Goal: Transaction & Acquisition: Purchase product/service

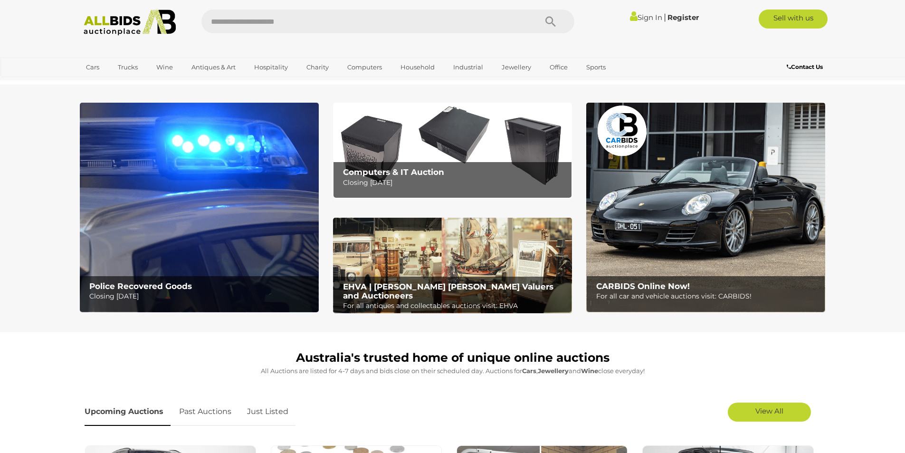
click at [145, 284] on b "Police Recovered Goods" at bounding box center [140, 286] width 103 height 10
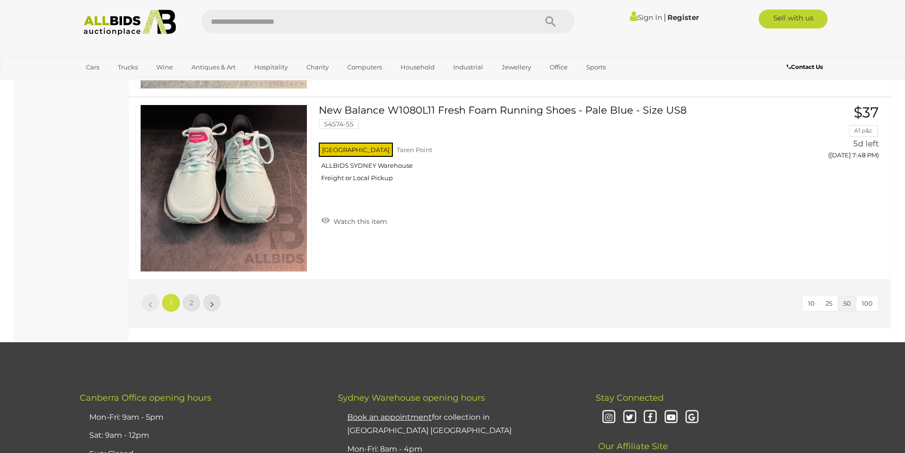
scroll to position [9027, 0]
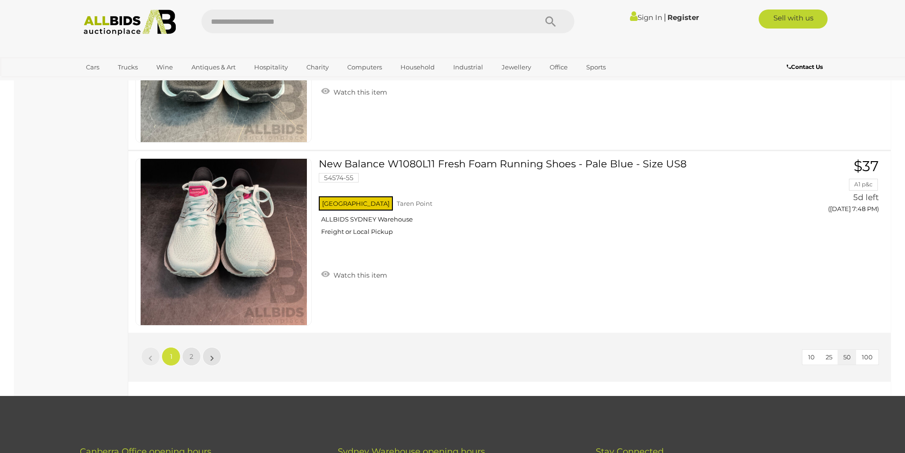
click at [868, 354] on span "100" at bounding box center [867, 357] width 11 height 8
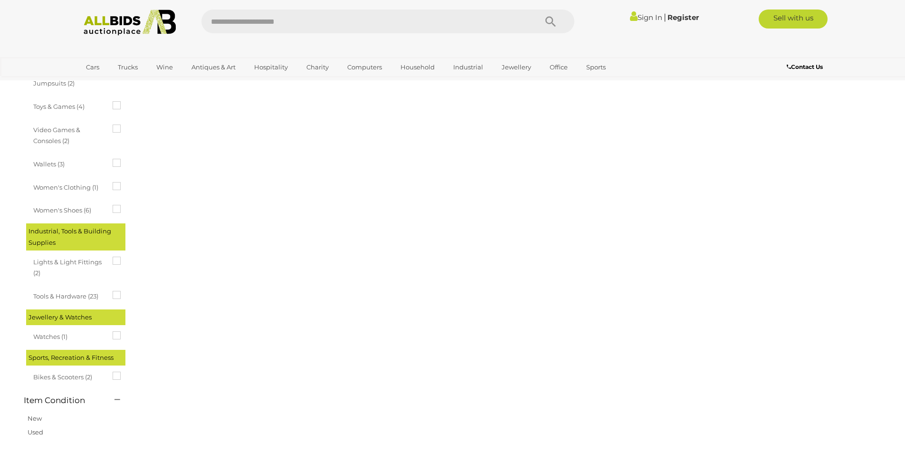
scroll to position [119, 0]
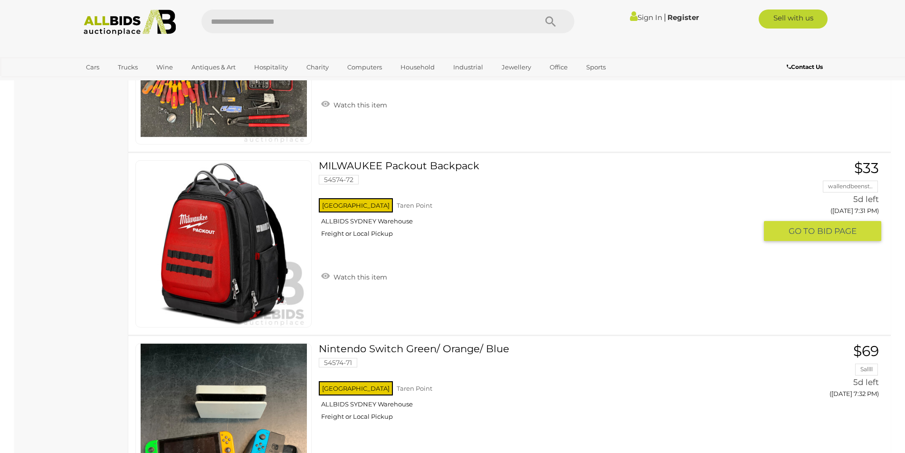
scroll to position [5915, 0]
click at [410, 165] on link "MILWAUKEE Packout Backpack 54574-72 NSW Taren Point ALLBIDS SYDNEY Warehouse" at bounding box center [541, 203] width 430 height 85
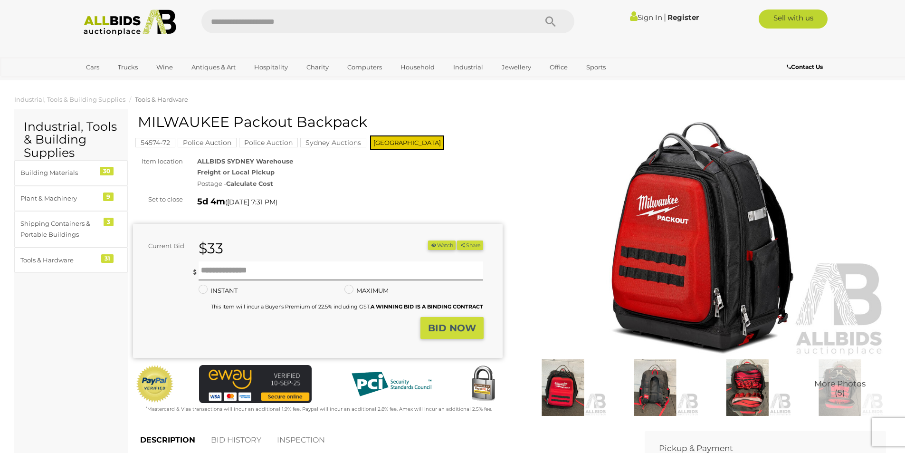
click at [696, 263] on img at bounding box center [702, 238] width 370 height 238
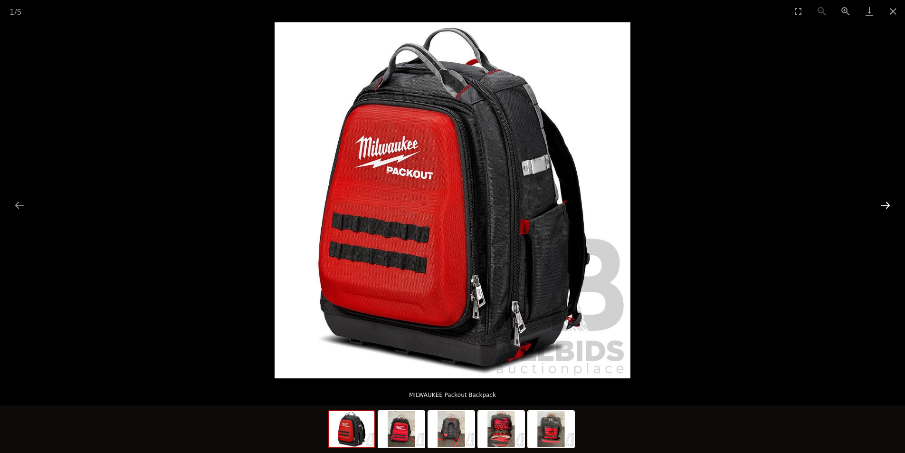
click at [887, 204] on button "Next slide" at bounding box center [886, 205] width 20 height 19
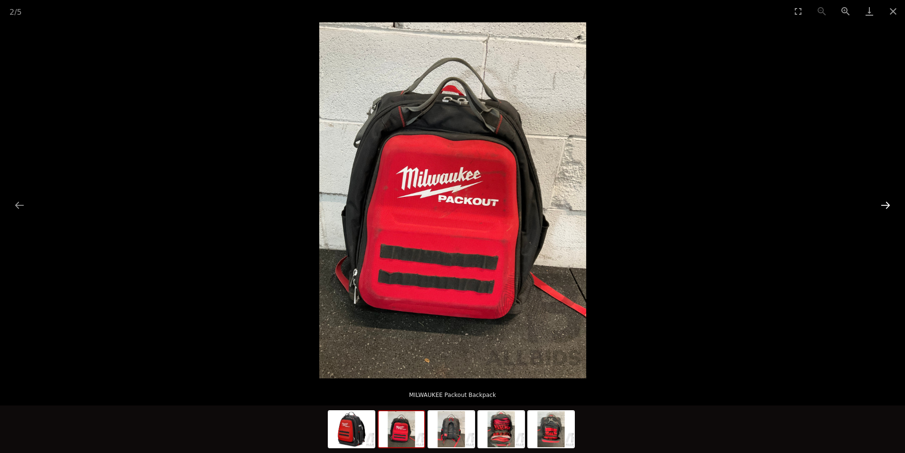
click at [887, 204] on button "Next slide" at bounding box center [886, 205] width 20 height 19
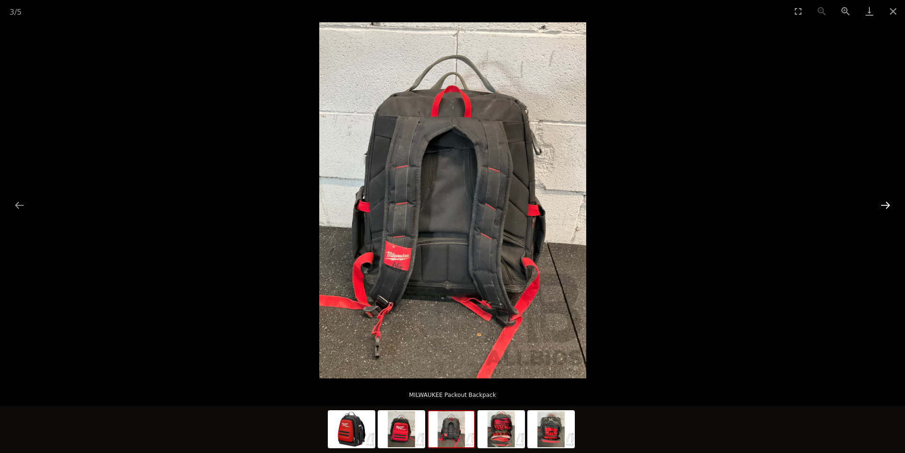
click at [887, 204] on button "Next slide" at bounding box center [886, 205] width 20 height 19
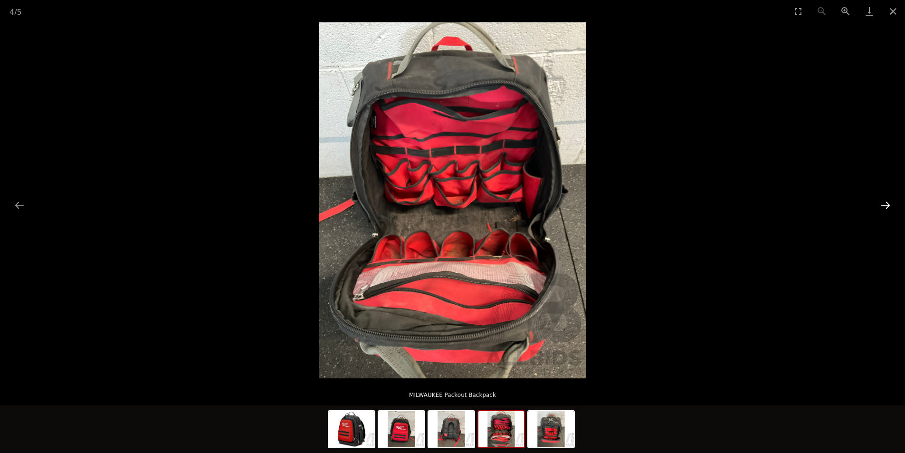
click at [887, 204] on button "Next slide" at bounding box center [886, 205] width 20 height 19
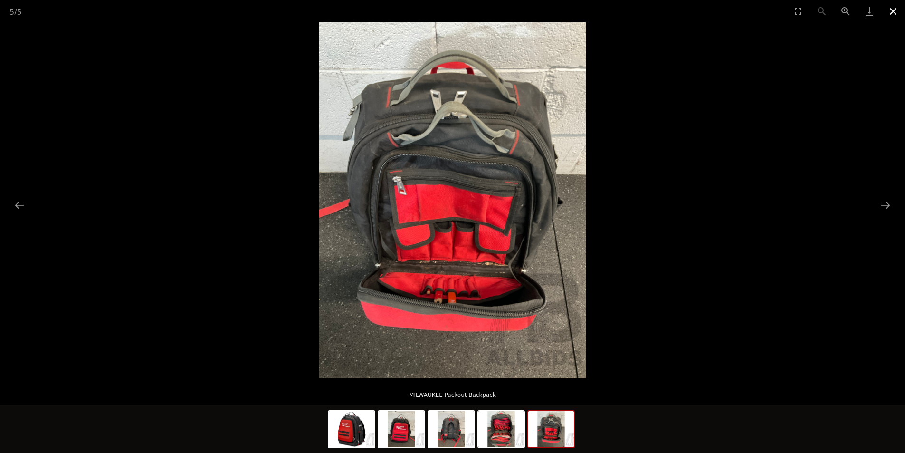
click at [894, 10] on button "Close gallery" at bounding box center [893, 11] width 24 height 22
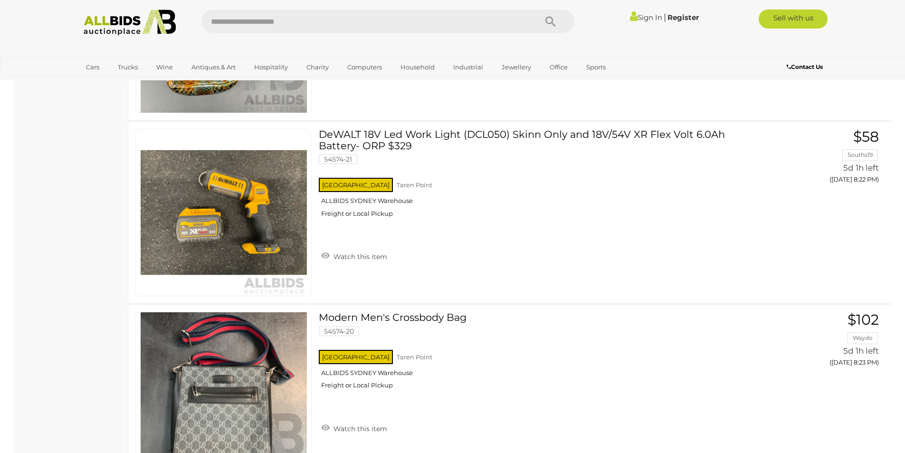
scroll to position [16375, 0]
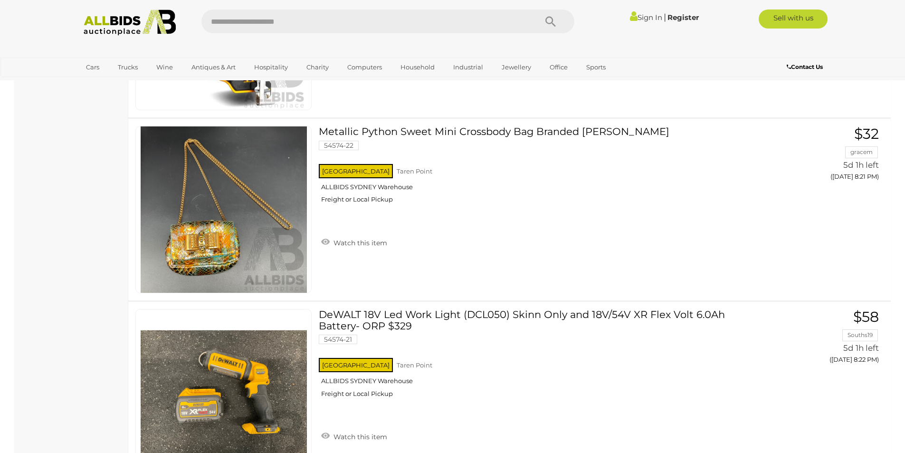
click at [109, 18] on img at bounding box center [129, 23] width 103 height 26
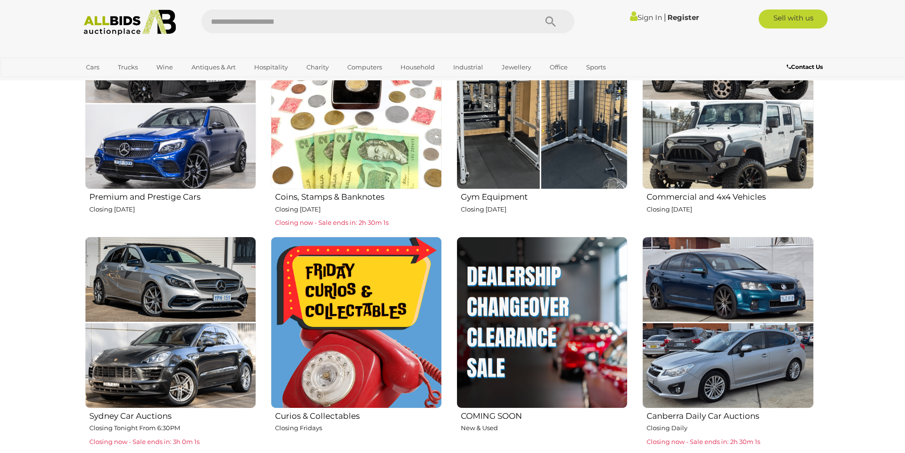
scroll to position [428, 0]
click at [486, 413] on h2 "COMING SOON" at bounding box center [544, 414] width 167 height 11
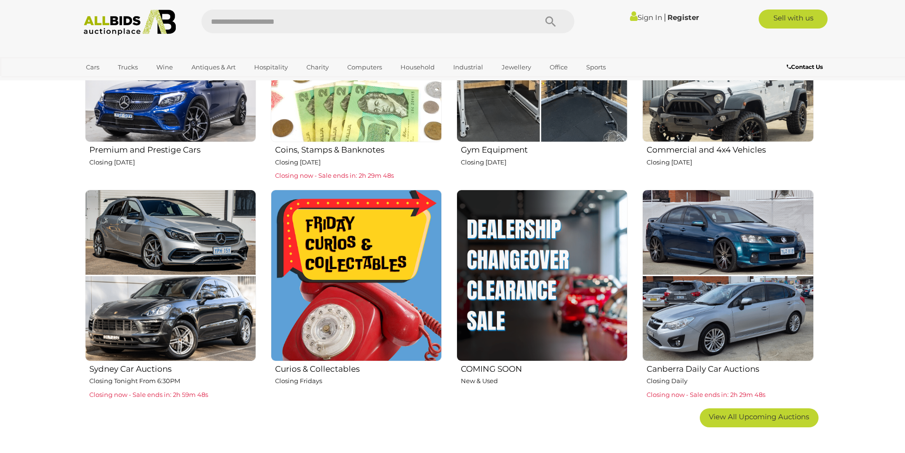
scroll to position [523, 0]
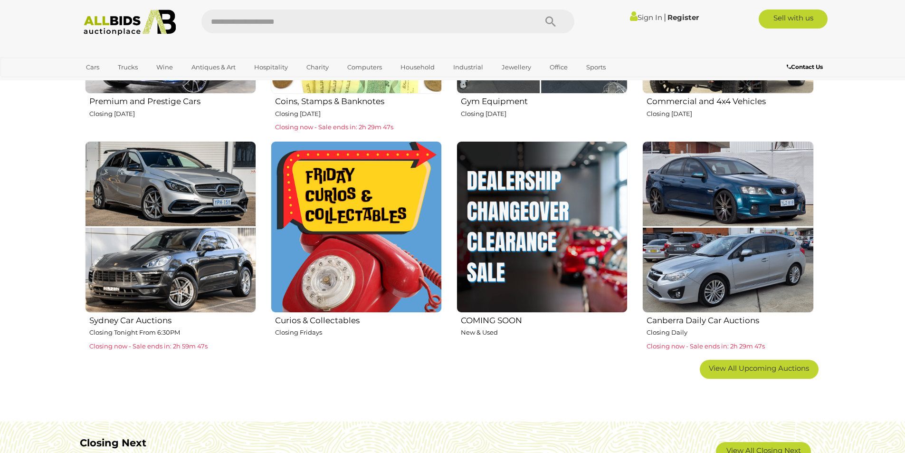
click at [522, 226] on img at bounding box center [542, 226] width 171 height 171
click at [529, 184] on img at bounding box center [542, 226] width 171 height 171
click at [492, 317] on h2 "COMING SOON" at bounding box center [544, 319] width 167 height 11
click at [473, 333] on p "New & Used" at bounding box center [544, 332] width 167 height 11
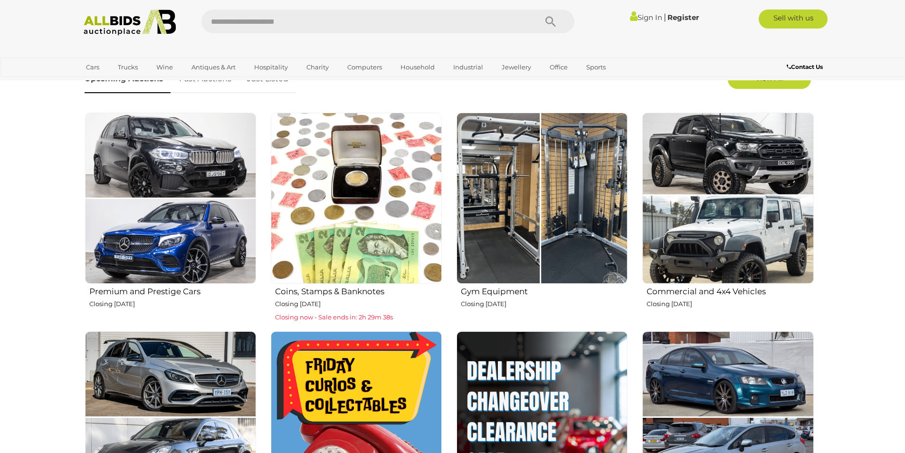
scroll to position [380, 0]
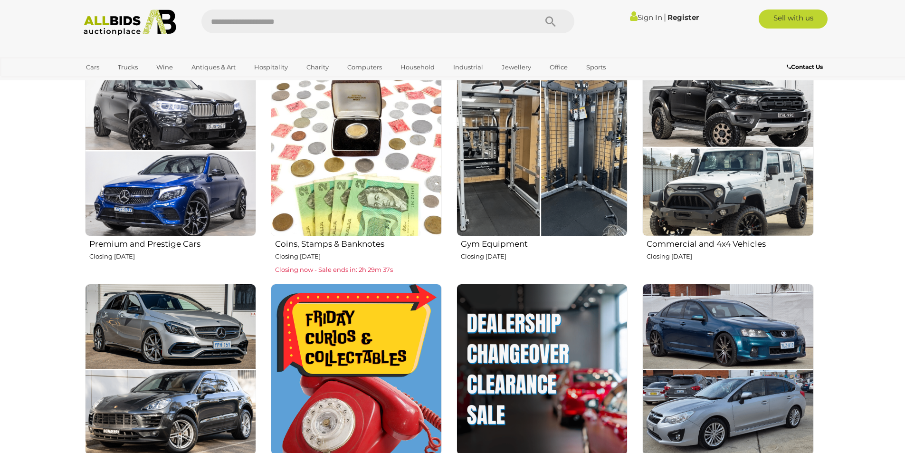
click at [514, 323] on img at bounding box center [542, 369] width 171 height 171
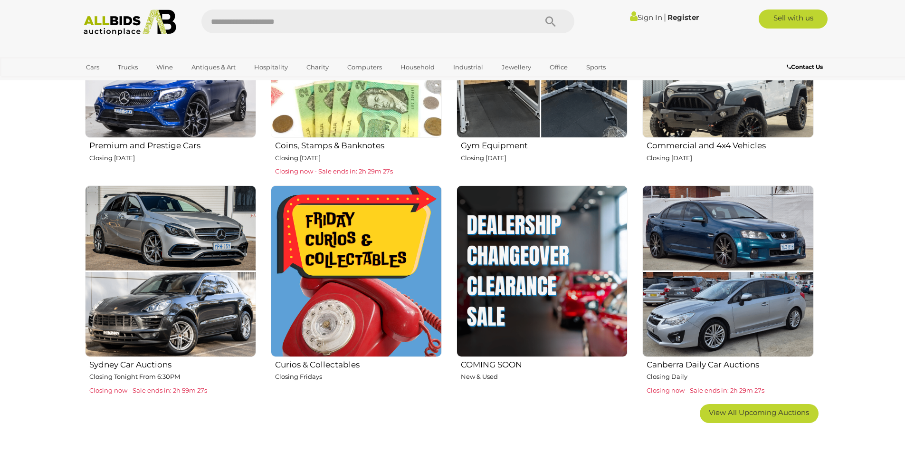
scroll to position [475, 0]
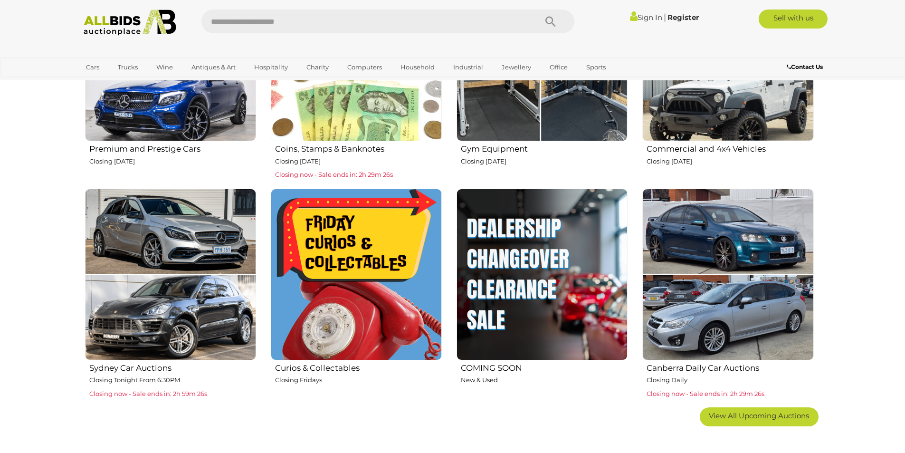
click at [521, 221] on img at bounding box center [542, 274] width 171 height 171
click at [517, 294] on img at bounding box center [542, 274] width 171 height 171
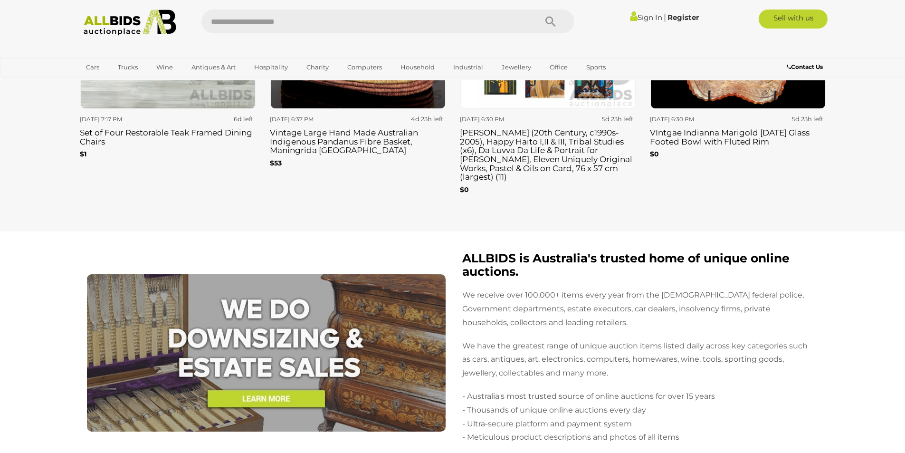
scroll to position [1520, 0]
